Goal: Task Accomplishment & Management: Manage account settings

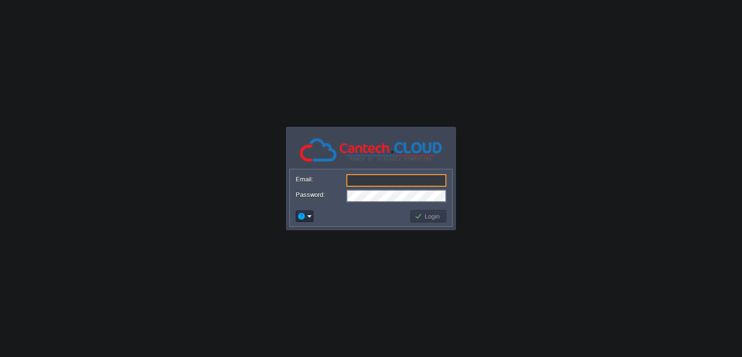
click at [347, 174] on div at bounding box center [347, 174] width 0 height 0
click at [449, 177] on form "Email: Password:" at bounding box center [371, 187] width 162 height 37
type input "[EMAIL_ADDRESS][DOMAIN_NAME]"
click at [428, 212] on button "Login" at bounding box center [429, 216] width 28 height 9
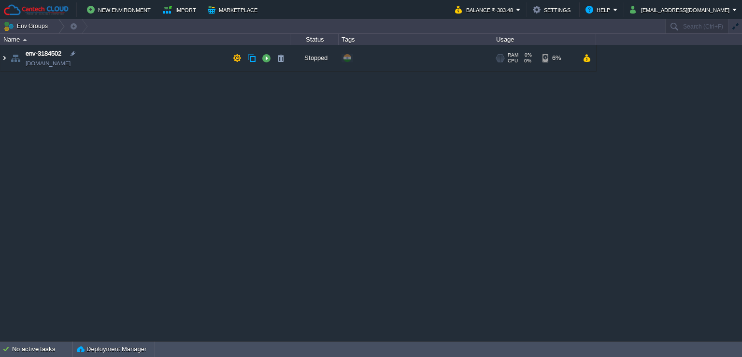
click at [0, 60] on img at bounding box center [4, 58] width 8 height 26
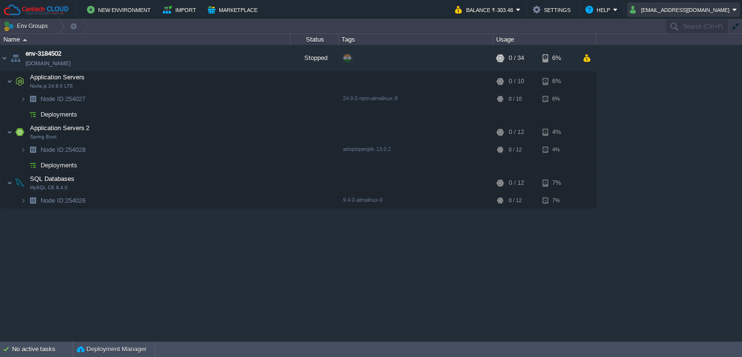
click at [686, 12] on button "[EMAIL_ADDRESS][DOMAIN_NAME]" at bounding box center [681, 10] width 102 height 12
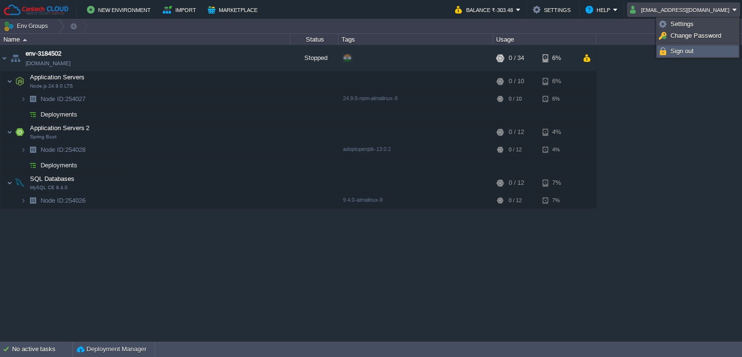
click at [676, 51] on span "Sign out" at bounding box center [682, 50] width 23 height 7
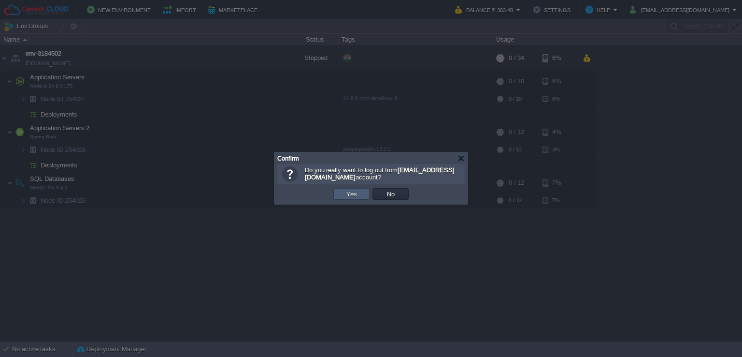
click at [352, 189] on button "Yes" at bounding box center [352, 193] width 16 height 9
